Goal: Browse casually

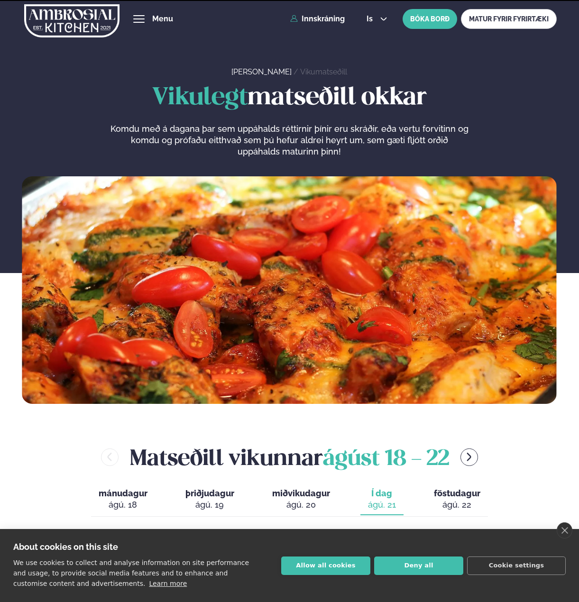
scroll to position [379, 0]
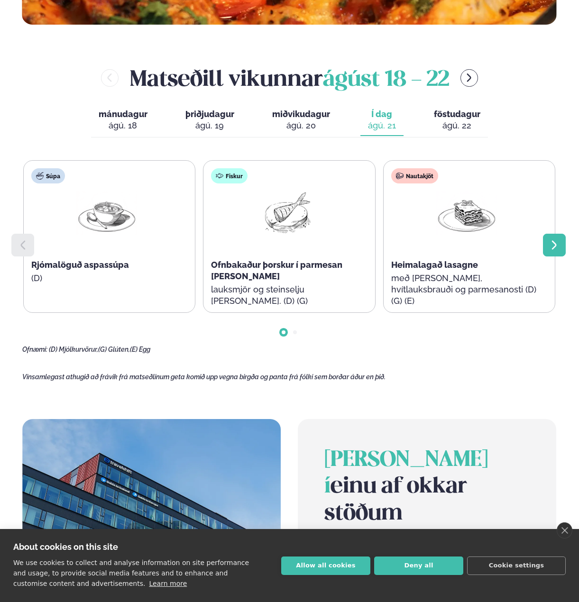
click at [553, 249] on icon at bounding box center [554, 244] width 5 height 9
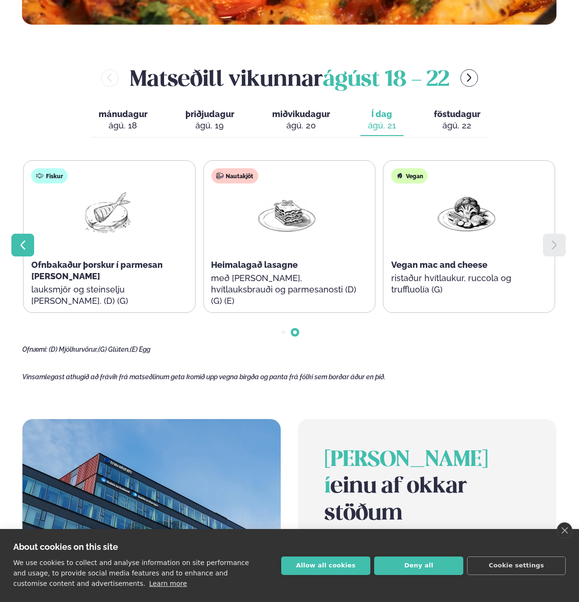
click at [26, 247] on icon at bounding box center [22, 245] width 11 height 11
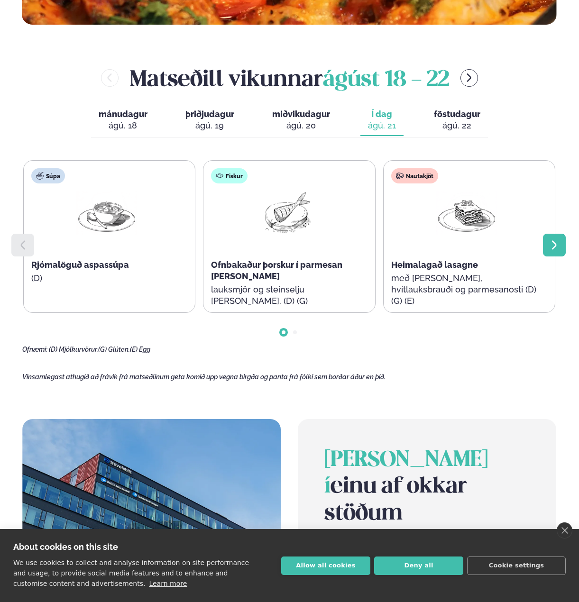
click at [558, 245] on icon at bounding box center [554, 245] width 11 height 11
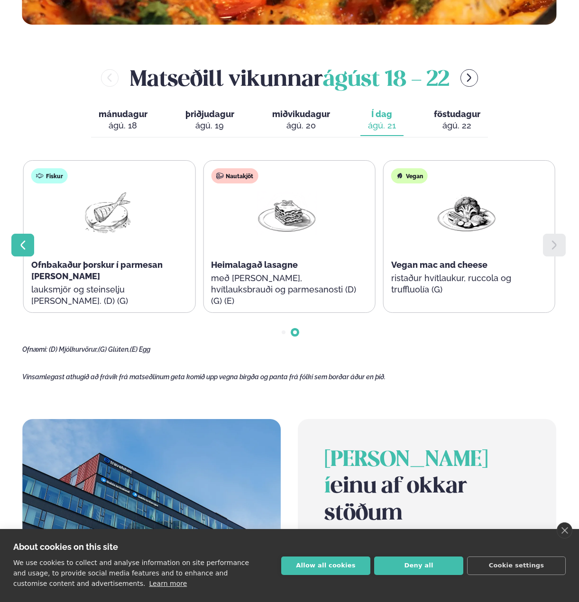
click at [21, 243] on icon at bounding box center [22, 245] width 11 height 11
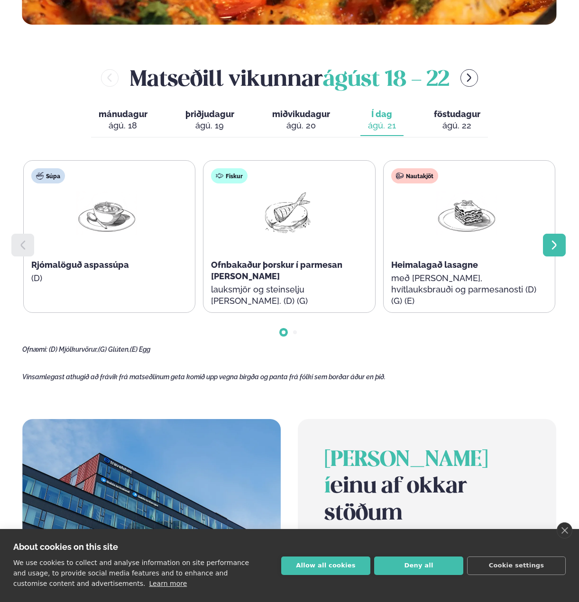
click at [559, 244] on icon at bounding box center [554, 245] width 11 height 11
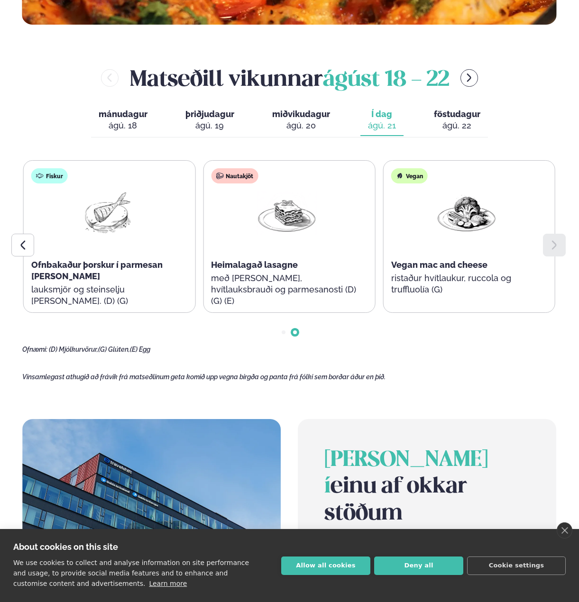
click at [557, 246] on icon at bounding box center [554, 245] width 11 height 11
click at [24, 244] on icon at bounding box center [22, 245] width 11 height 11
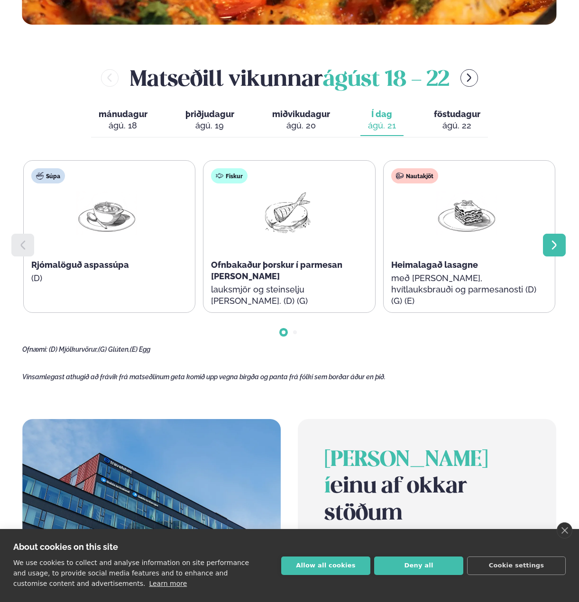
click at [556, 249] on icon at bounding box center [554, 245] width 11 height 11
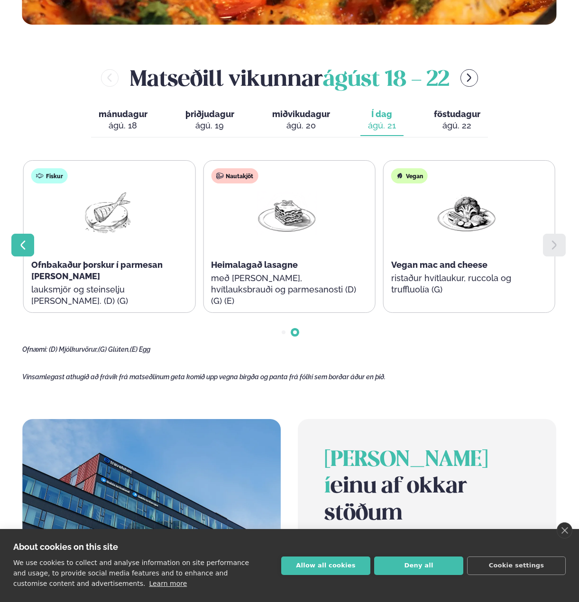
click at [25, 245] on icon at bounding box center [22, 245] width 11 height 11
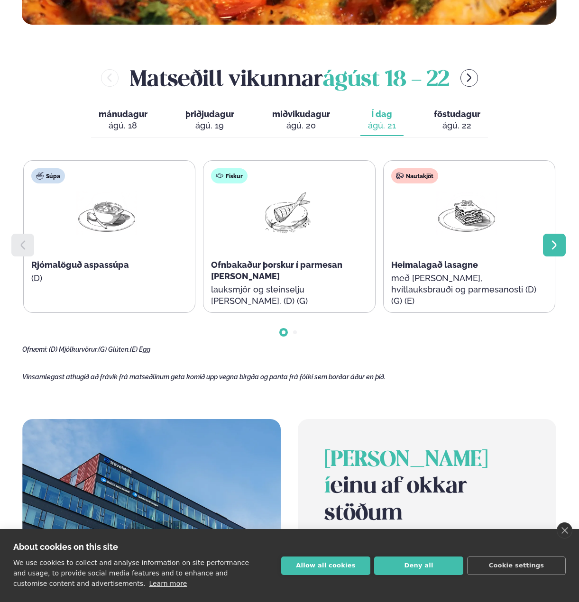
click at [554, 240] on icon at bounding box center [554, 245] width 11 height 11
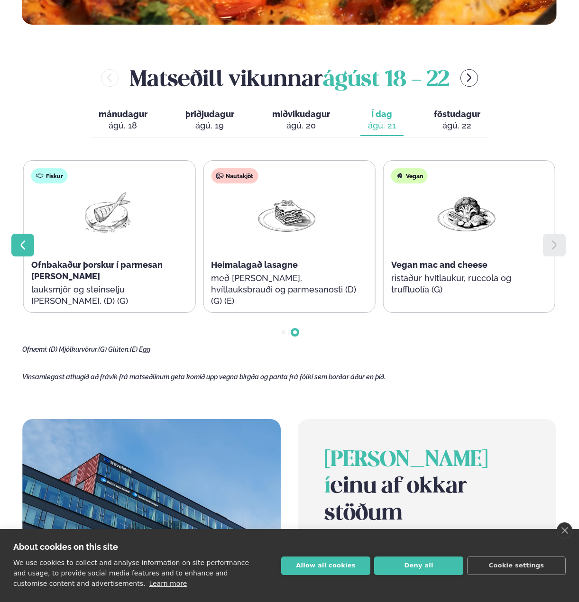
click at [23, 247] on icon at bounding box center [22, 244] width 5 height 9
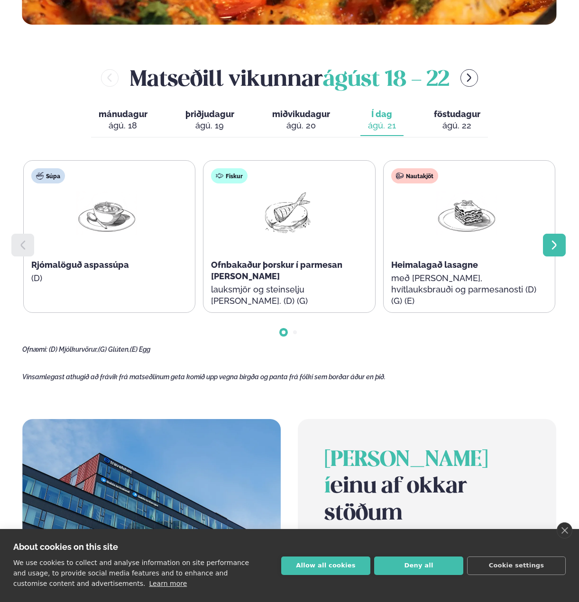
click at [559, 244] on icon at bounding box center [554, 245] width 11 height 11
